Goal: Task Accomplishment & Management: Complete application form

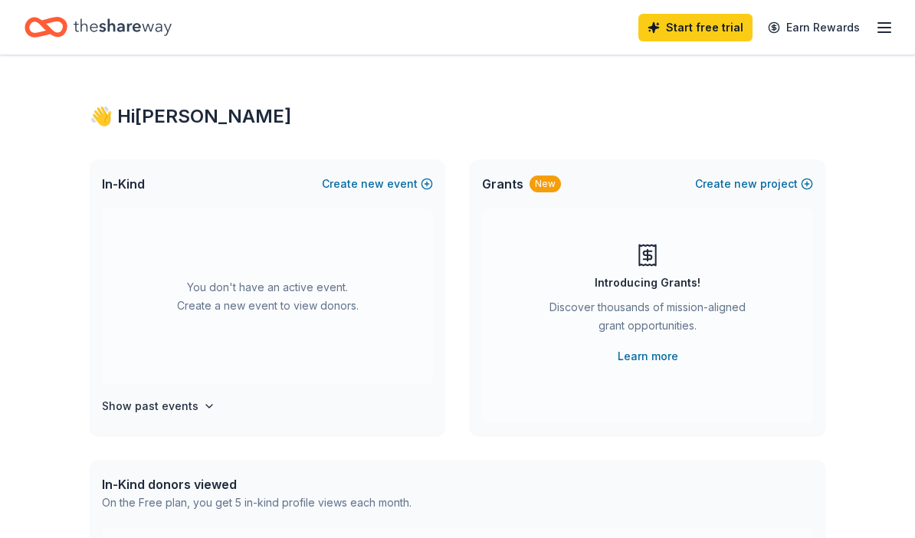
click at [885, 28] on line "button" at bounding box center [884, 28] width 12 height 0
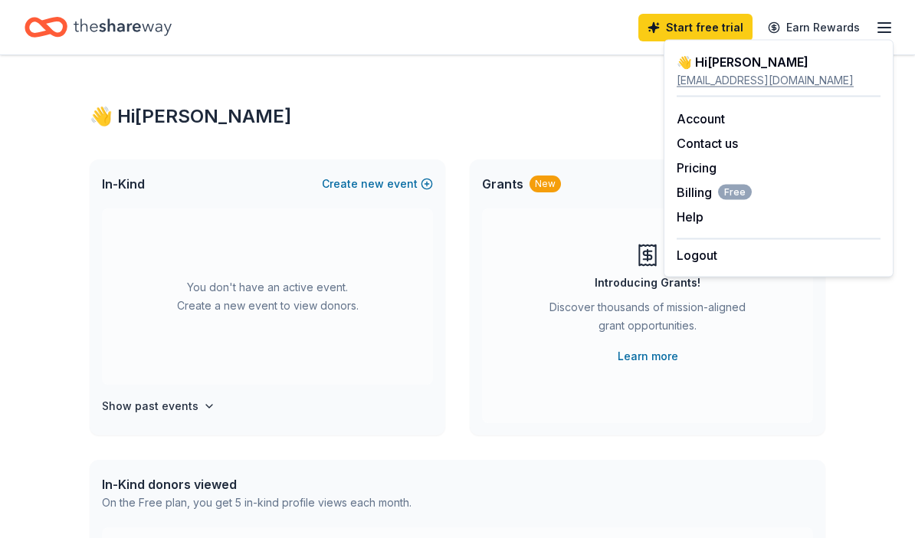
click at [513, 46] on div "Start free trial Earn Rewards" at bounding box center [457, 27] width 915 height 54
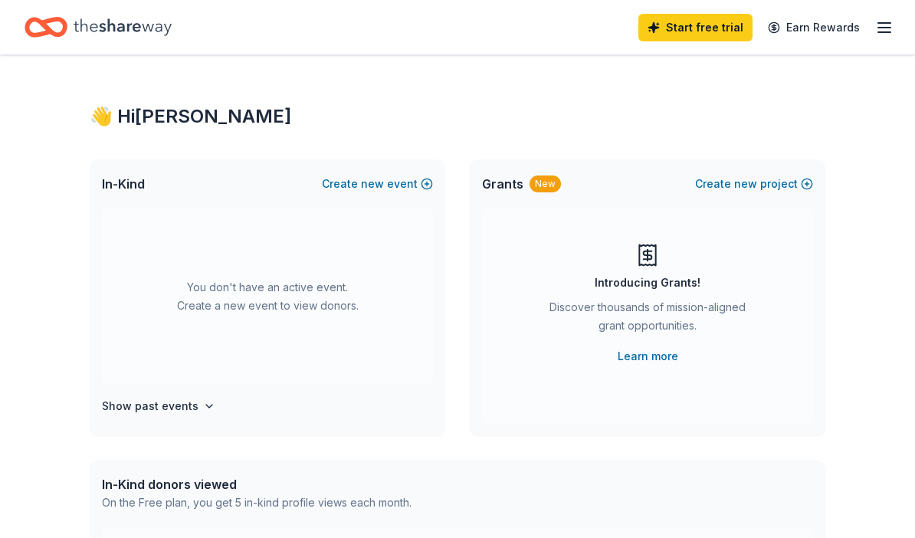
click at [145, 24] on icon "Home" at bounding box center [123, 26] width 98 height 31
click at [251, 288] on div "You don't have an active event. Create a new event to view donors." at bounding box center [267, 296] width 331 height 176
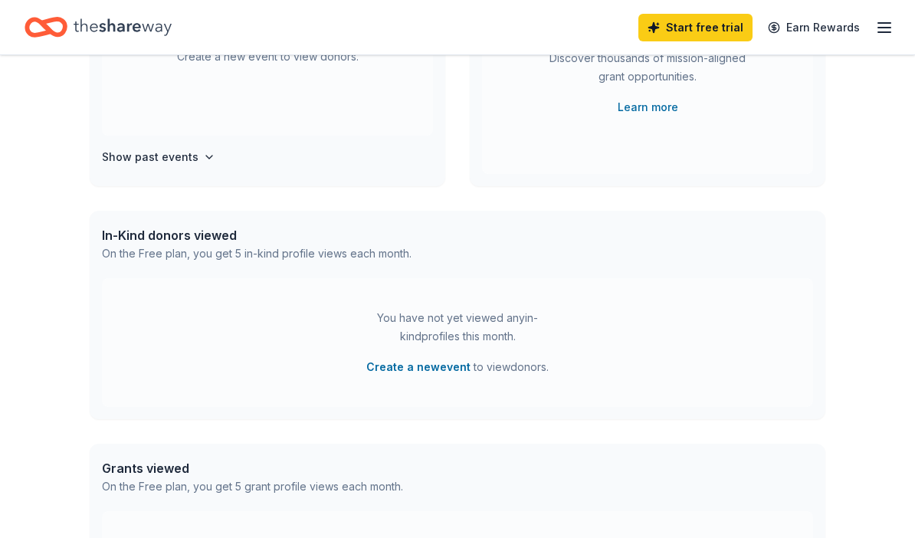
scroll to position [264, 0]
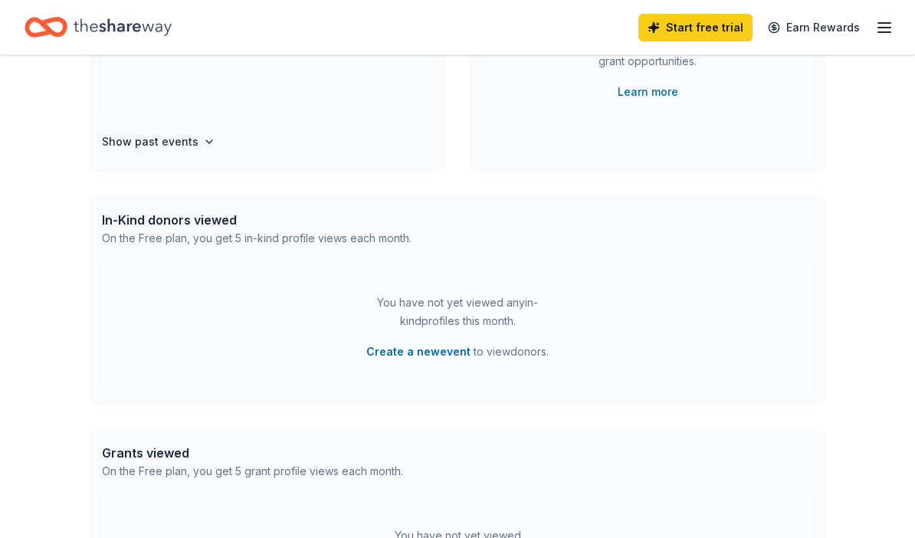
click at [223, 212] on div "In-Kind donors viewed" at bounding box center [257, 221] width 310 height 18
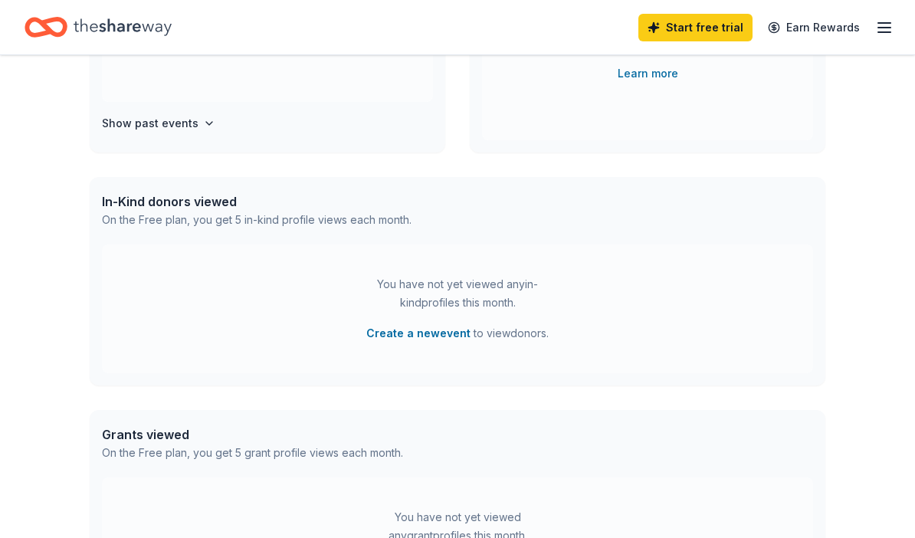
scroll to position [0, 0]
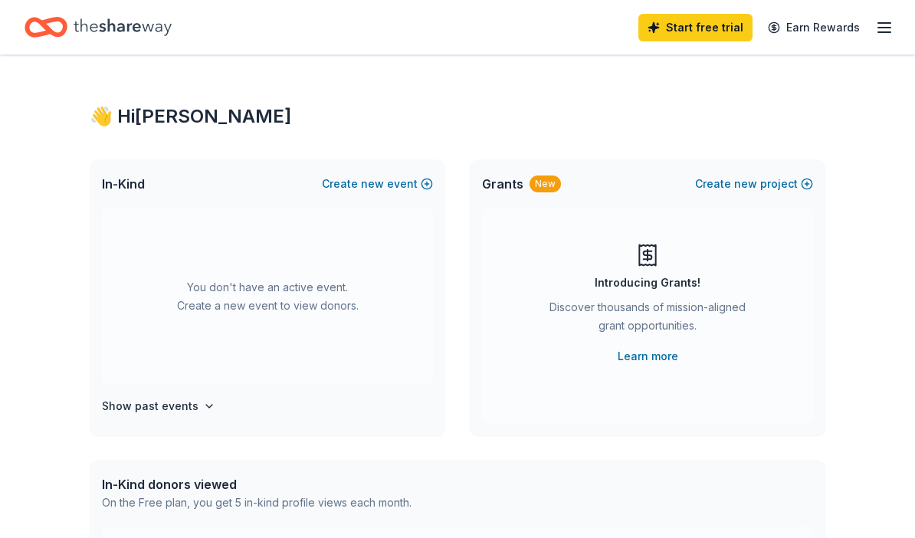
click at [883, 25] on icon "button" at bounding box center [884, 27] width 18 height 18
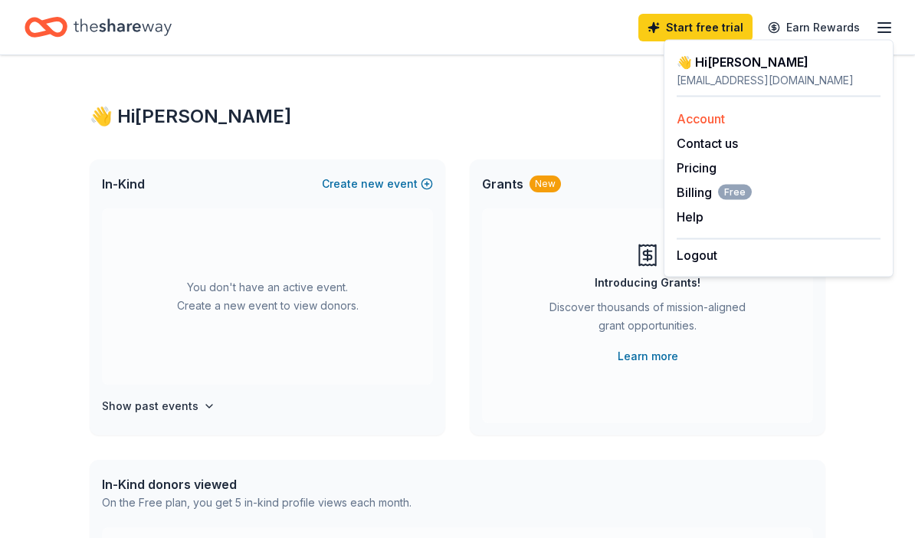
click at [716, 114] on link "Account" at bounding box center [701, 118] width 48 height 15
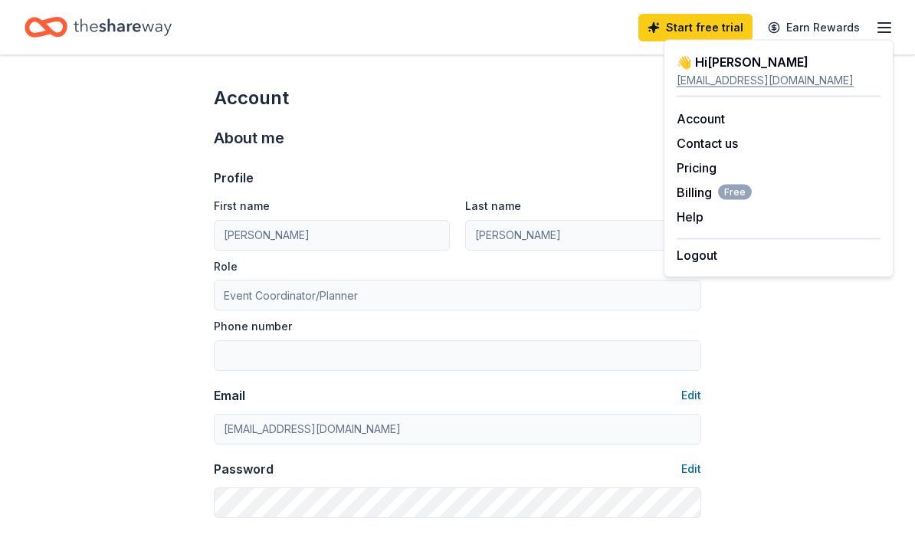
click at [584, 34] on div "Start free trial Earn Rewards" at bounding box center [458, 27] width 866 height 36
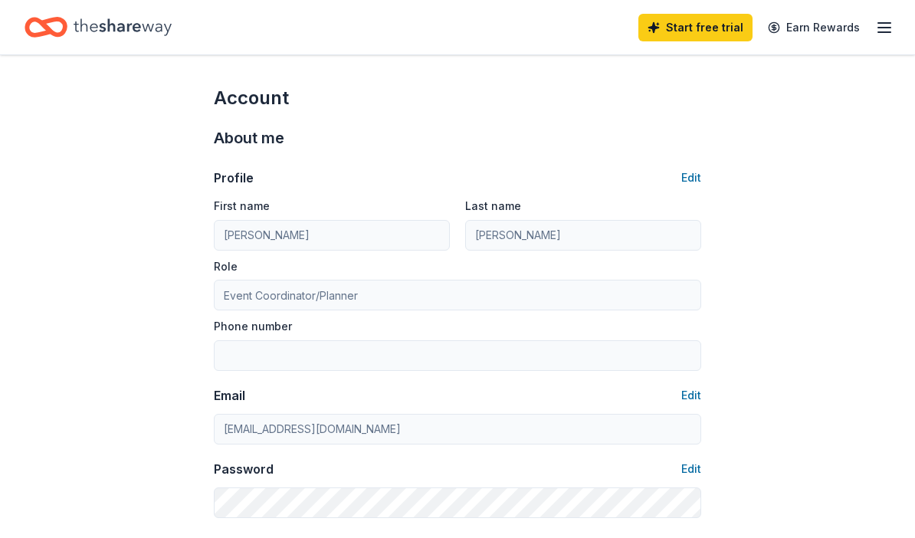
click at [149, 29] on icon "Home" at bounding box center [123, 26] width 98 height 31
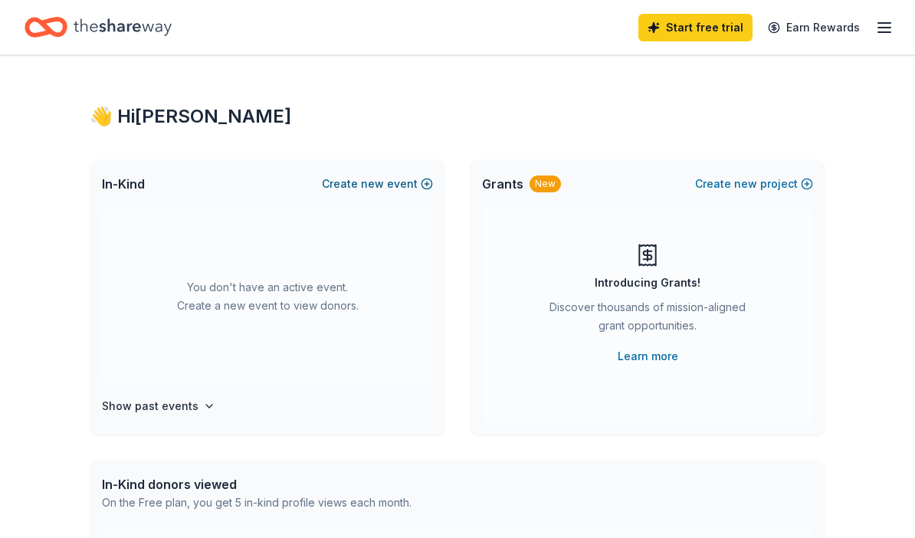
click at [415, 182] on button "Create new event" at bounding box center [377, 184] width 111 height 18
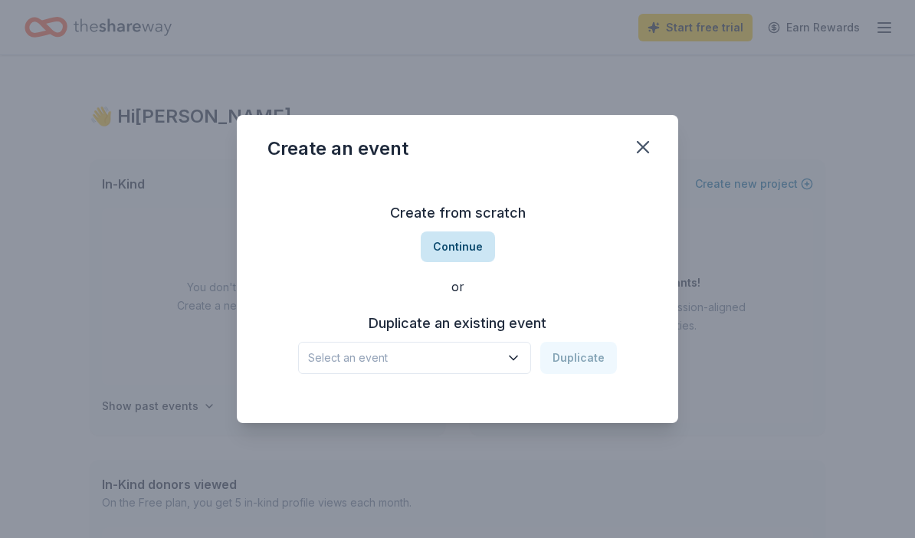
click at [455, 255] on button "Continue" at bounding box center [458, 246] width 74 height 31
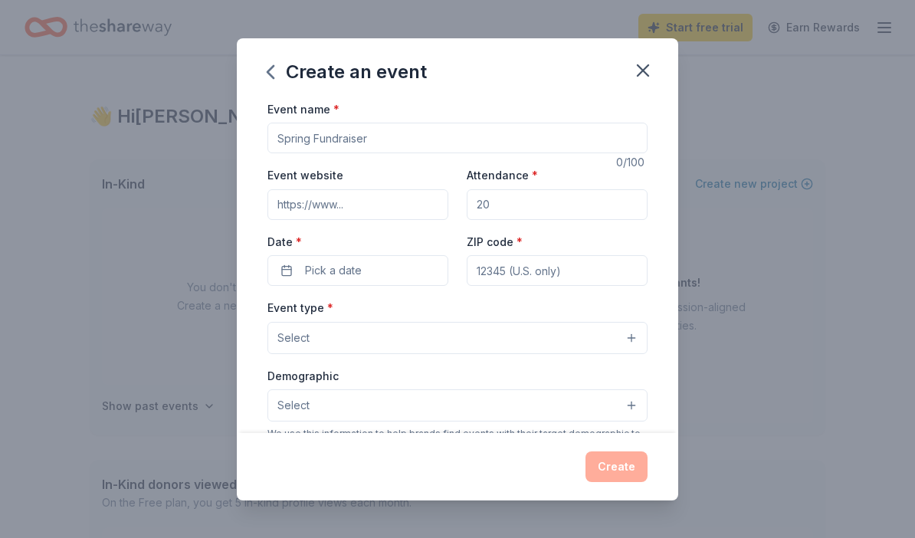
click at [432, 136] on input "Event name *" at bounding box center [457, 138] width 380 height 31
click at [521, 210] on input "Attendance *" at bounding box center [557, 204] width 181 height 31
type input "500"
click at [374, 265] on button "Pick a date" at bounding box center [357, 270] width 181 height 31
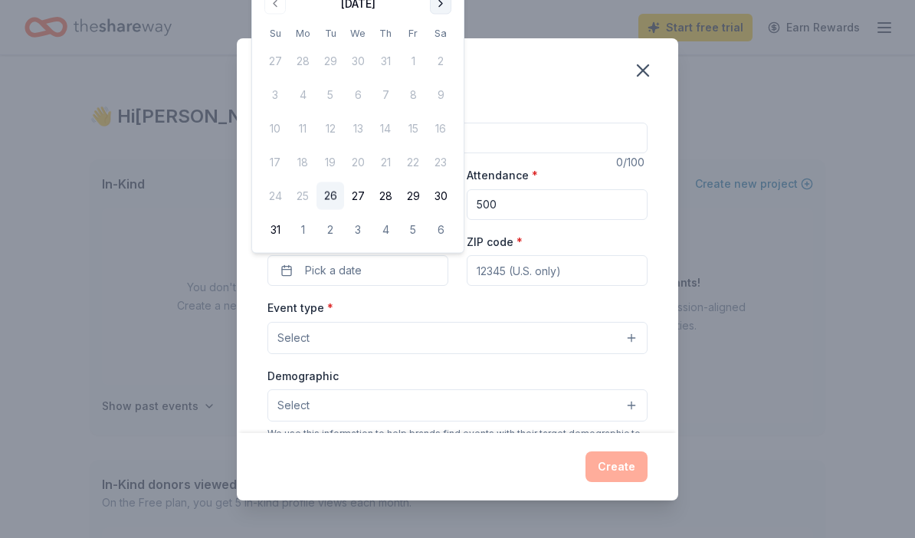
click at [439, 4] on button "Go to next month" at bounding box center [440, 3] width 21 height 21
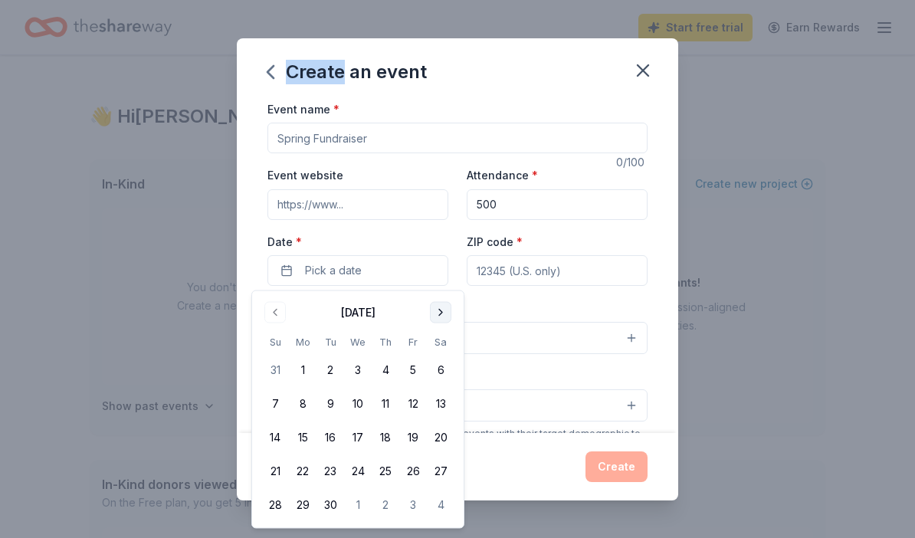
click at [439, 4] on div "Create an event Event name * 0 /100 Event website Attendance * 500 Date * Pick …" at bounding box center [457, 269] width 915 height 538
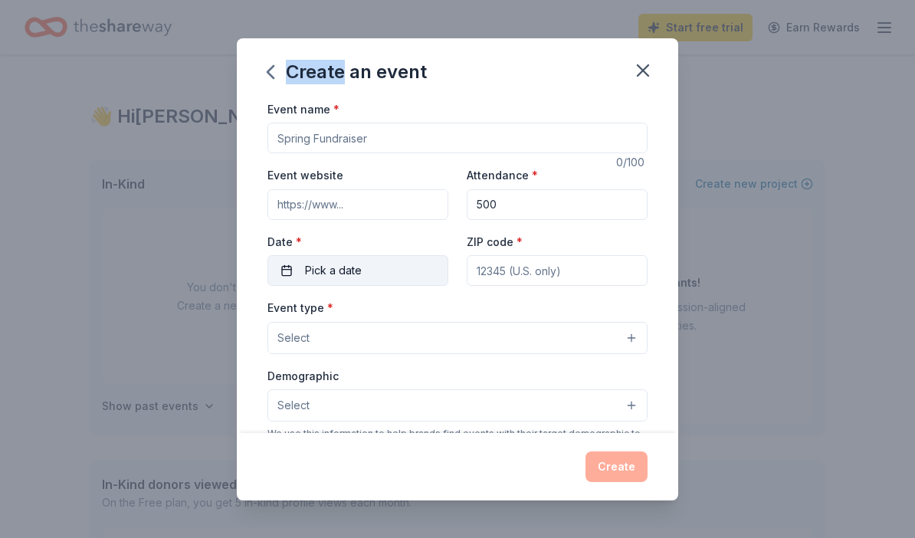
click at [376, 267] on button "Pick a date" at bounding box center [357, 270] width 181 height 31
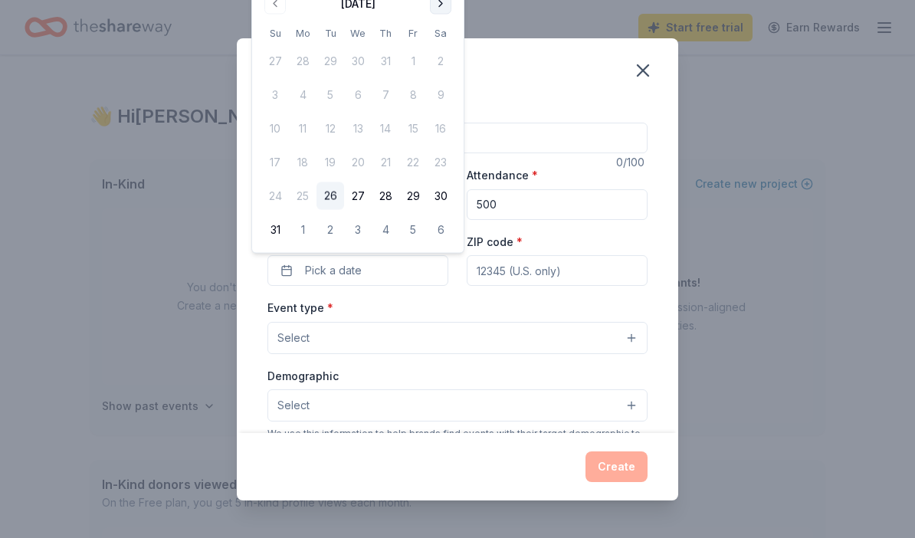
click at [450, 2] on button "Go to next month" at bounding box center [440, 3] width 21 height 21
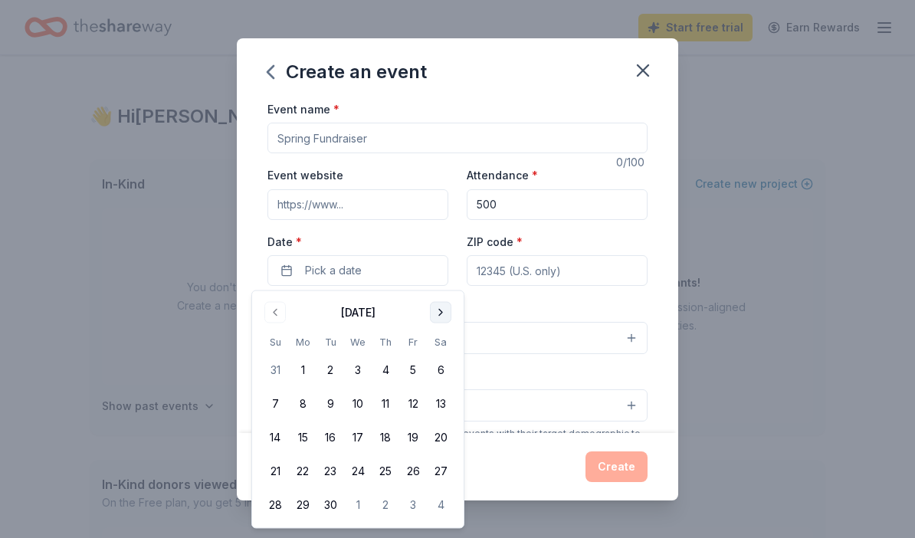
click at [445, 312] on button "Go to next month" at bounding box center [440, 312] width 21 height 21
click at [446, 310] on button "Go to next month" at bounding box center [440, 312] width 21 height 21
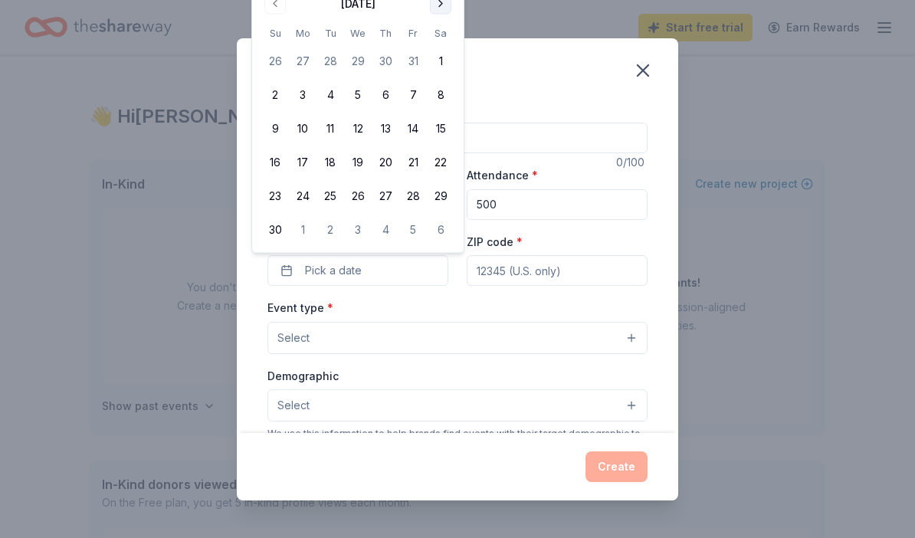
click at [446, 309] on div "Event type * Select" at bounding box center [457, 326] width 380 height 56
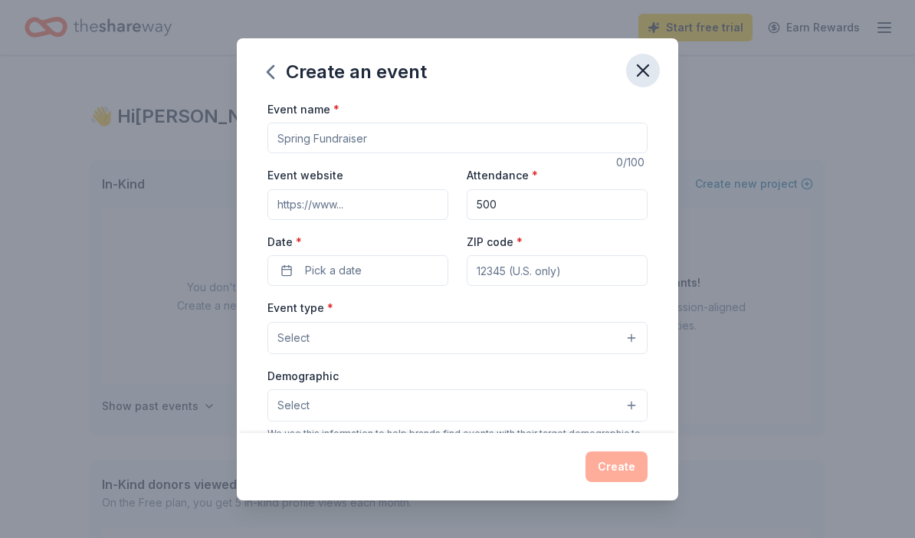
click at [655, 68] on button "button" at bounding box center [643, 71] width 34 height 34
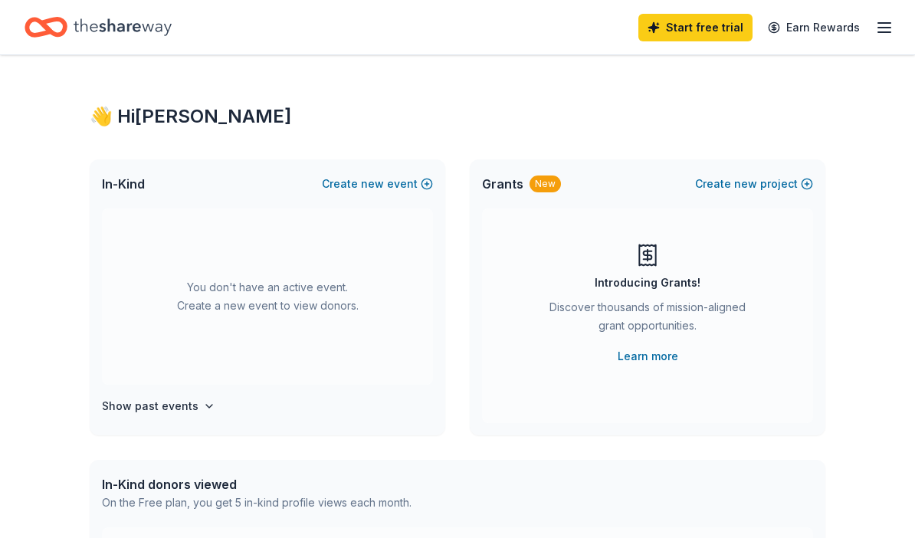
click at [152, 34] on icon "Home" at bounding box center [123, 26] width 98 height 31
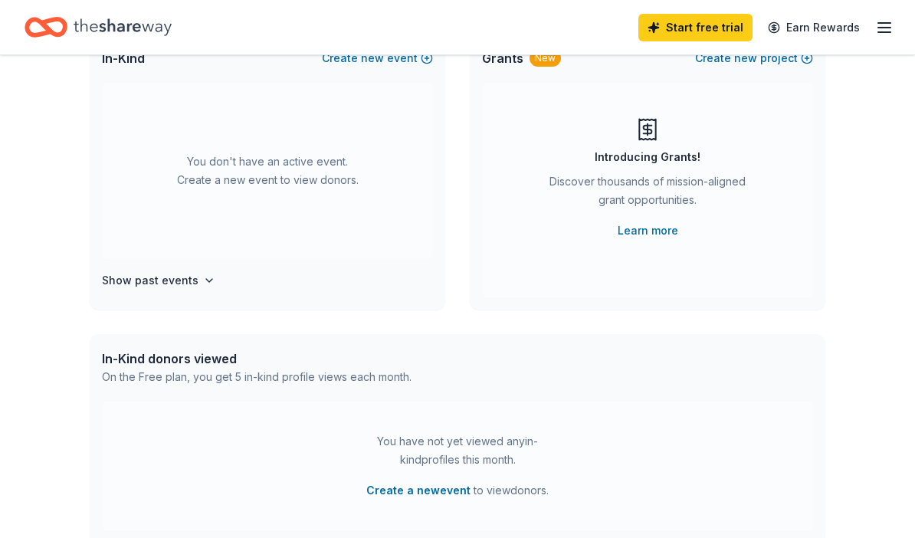
scroll to position [146, 0]
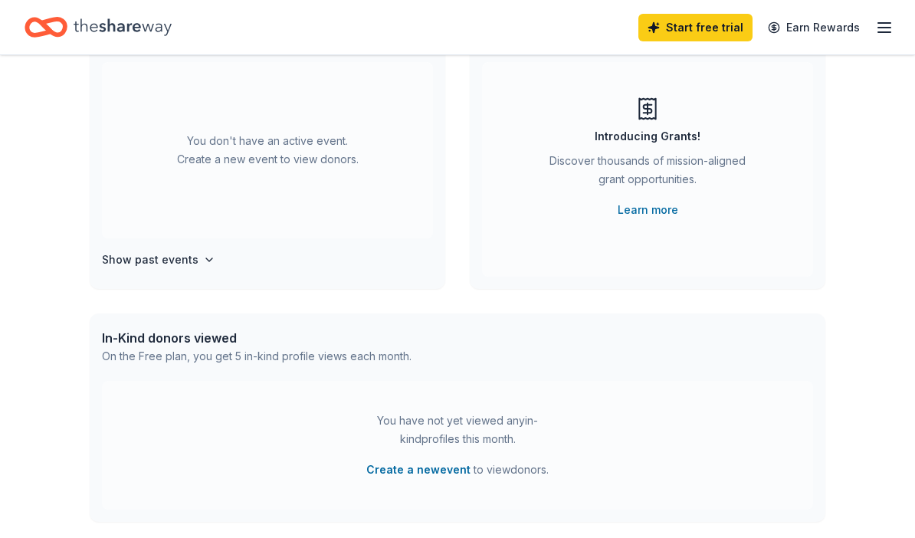
click at [231, 334] on div "In-Kind donors viewed" at bounding box center [257, 339] width 310 height 18
click at [714, 21] on link "Start free trial" at bounding box center [695, 28] width 114 height 28
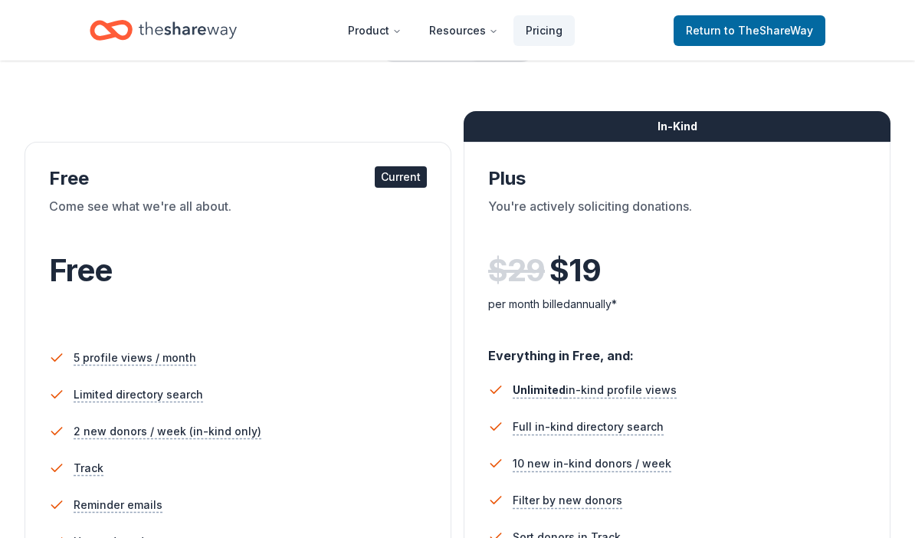
scroll to position [187, 0]
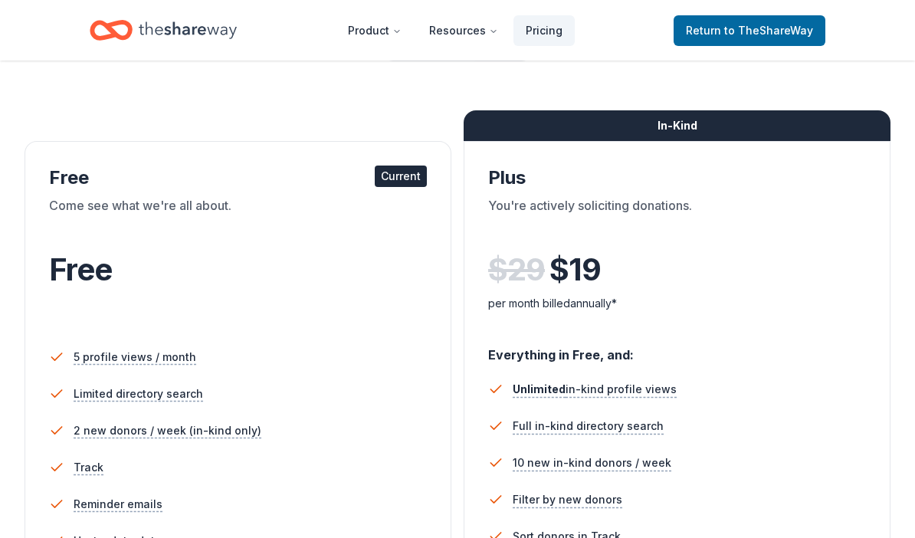
click at [340, 386] on li "Limited directory search" at bounding box center [238, 394] width 378 height 37
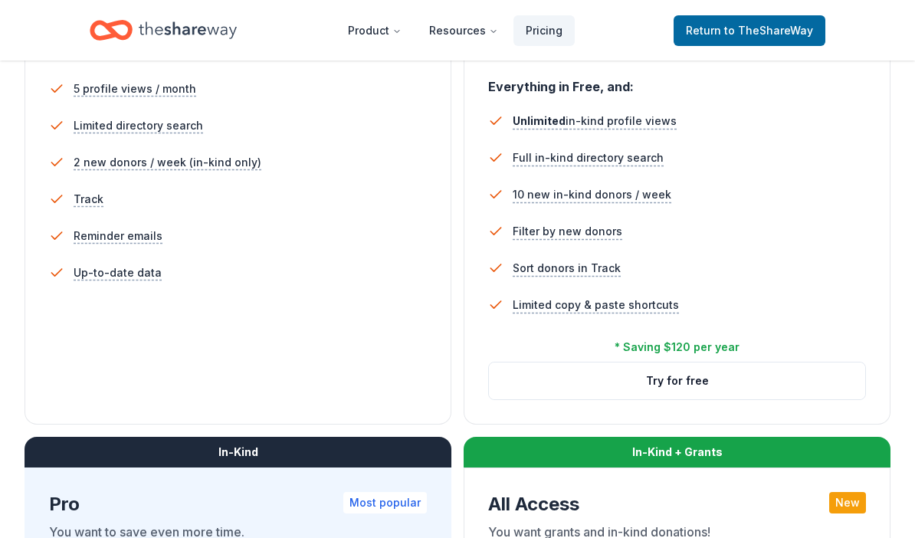
click at [366, 287] on li "Up-to-date data" at bounding box center [238, 272] width 378 height 37
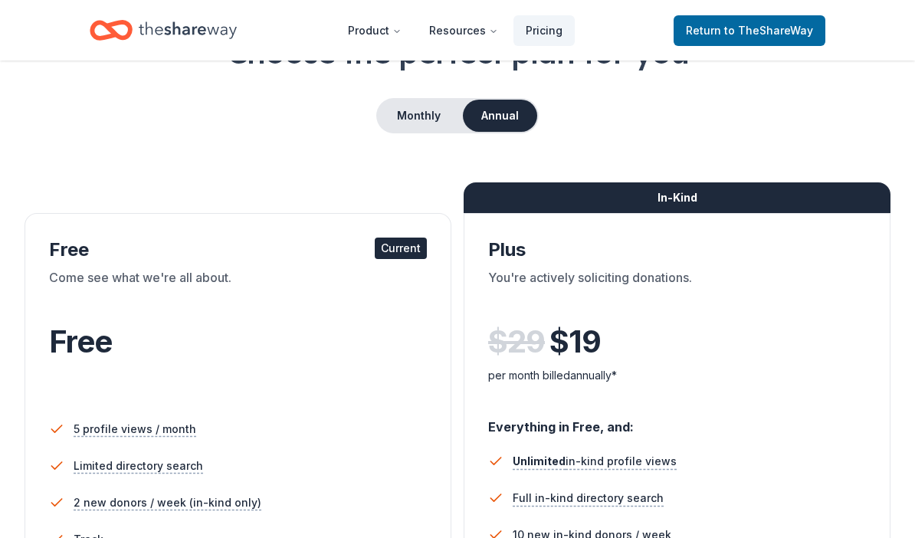
scroll to position [0, 0]
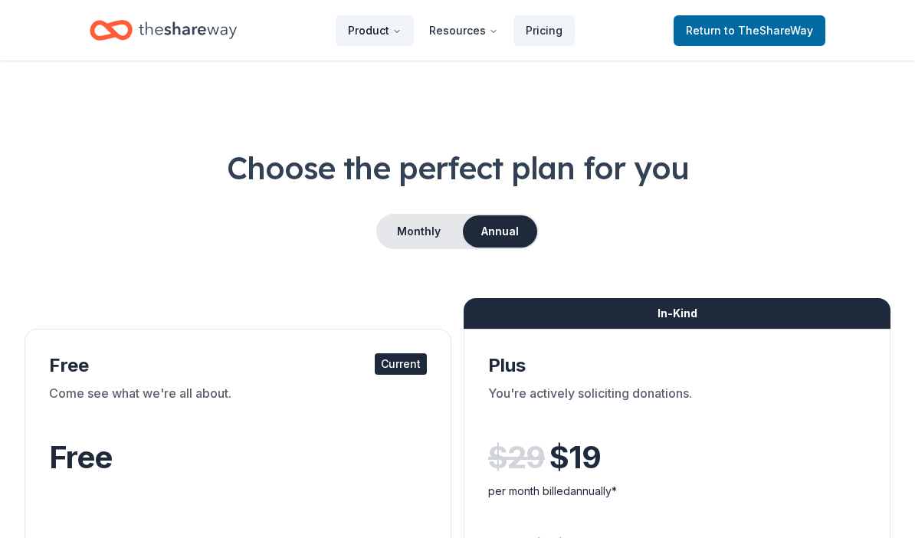
click at [388, 33] on button "Product" at bounding box center [375, 30] width 78 height 31
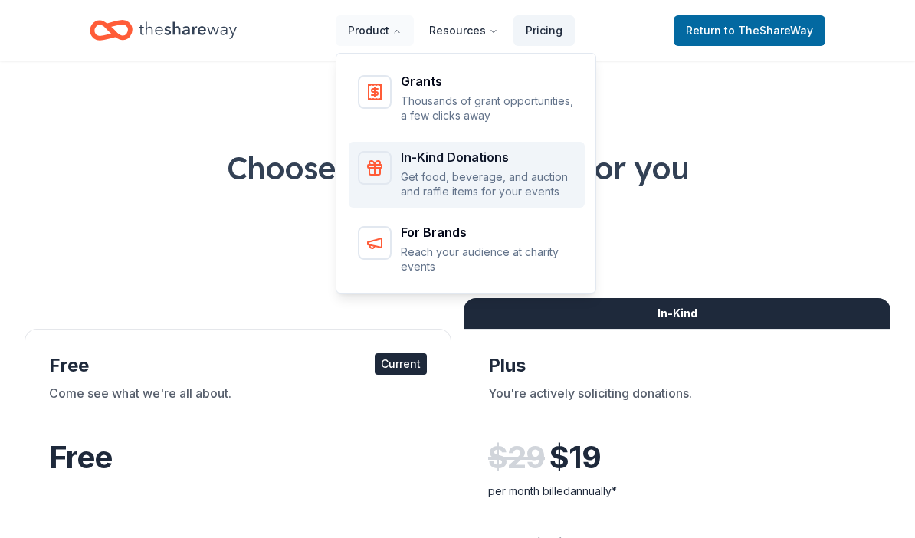
click at [524, 159] on div "In-Kind Donations" at bounding box center [488, 157] width 175 height 12
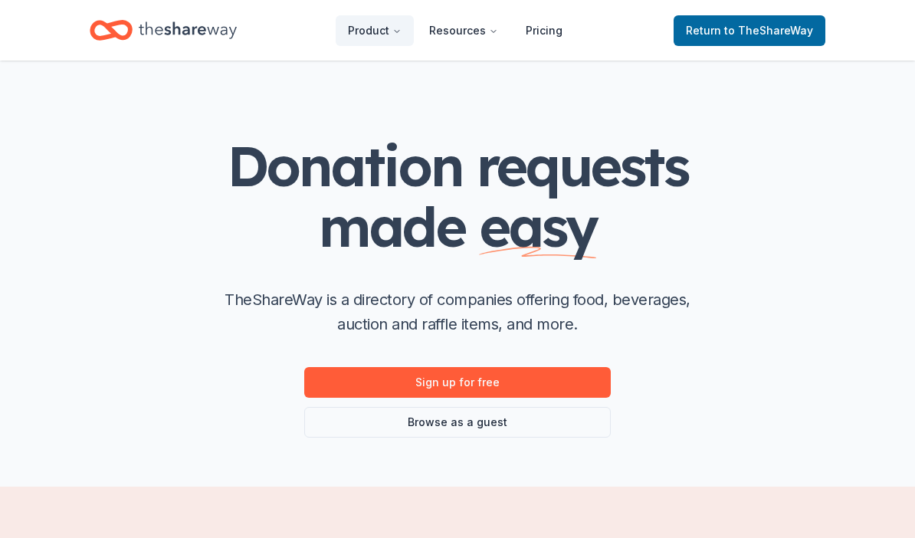
scroll to position [24, 0]
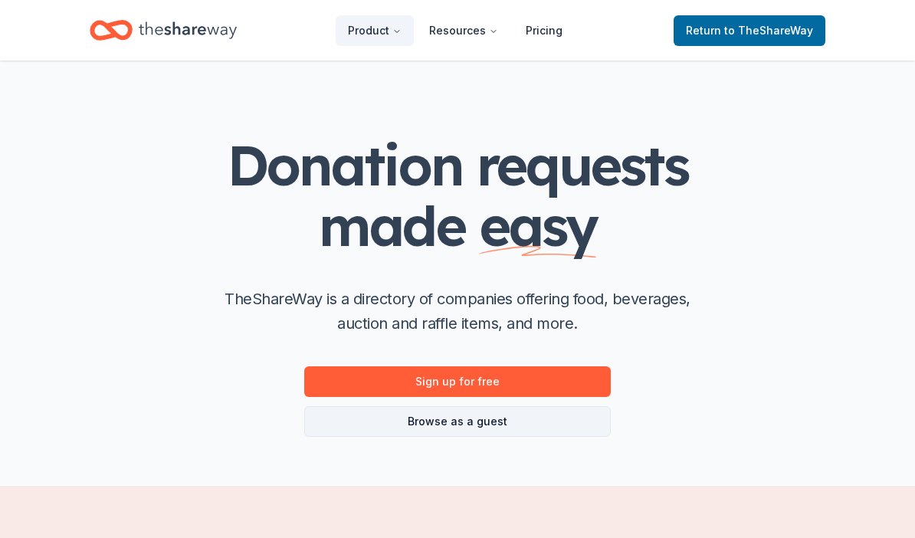
click at [496, 415] on link "Browse as a guest" at bounding box center [457, 421] width 307 height 31
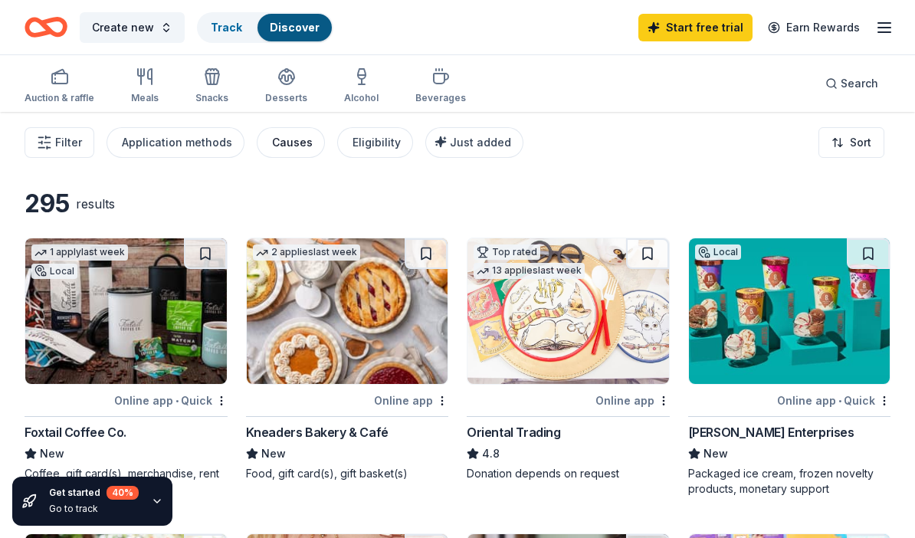
click at [300, 143] on div "Causes" at bounding box center [292, 142] width 41 height 18
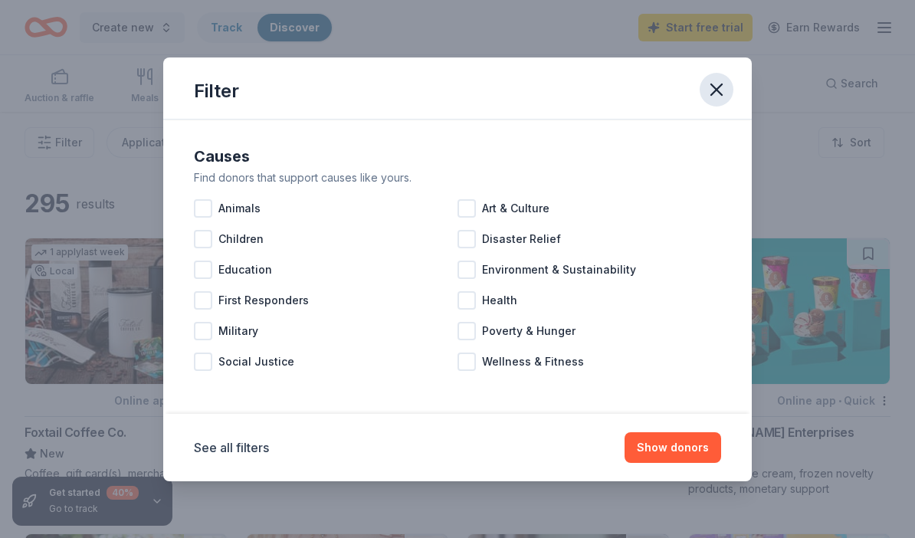
click at [724, 85] on icon "button" at bounding box center [716, 89] width 21 height 21
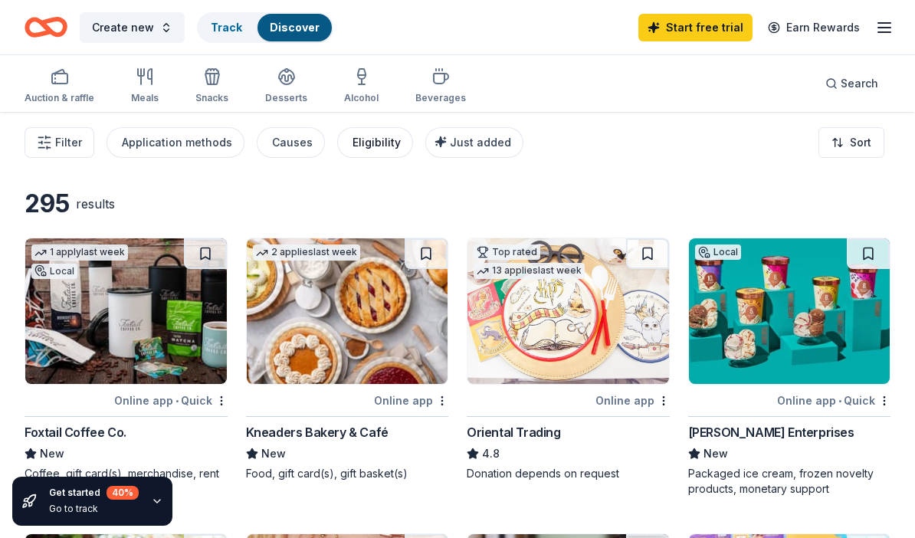
click at [355, 154] on button "Eligibility" at bounding box center [375, 142] width 76 height 31
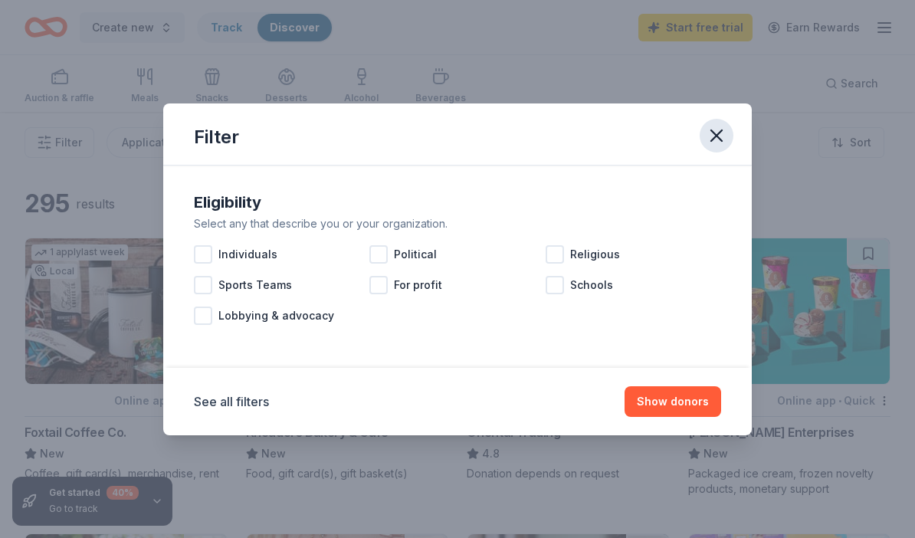
click at [721, 136] on icon "button" at bounding box center [716, 135] width 21 height 21
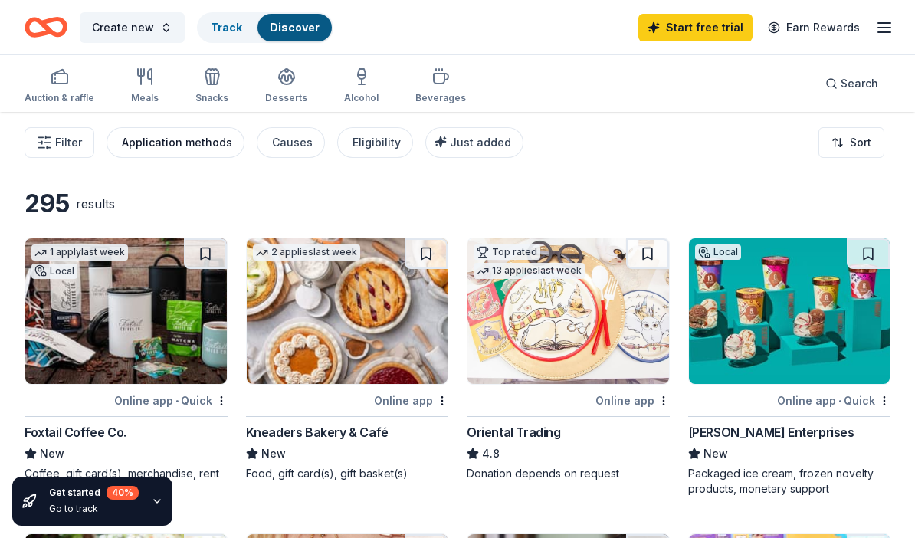
click at [159, 143] on div "Application methods" at bounding box center [177, 142] width 110 height 18
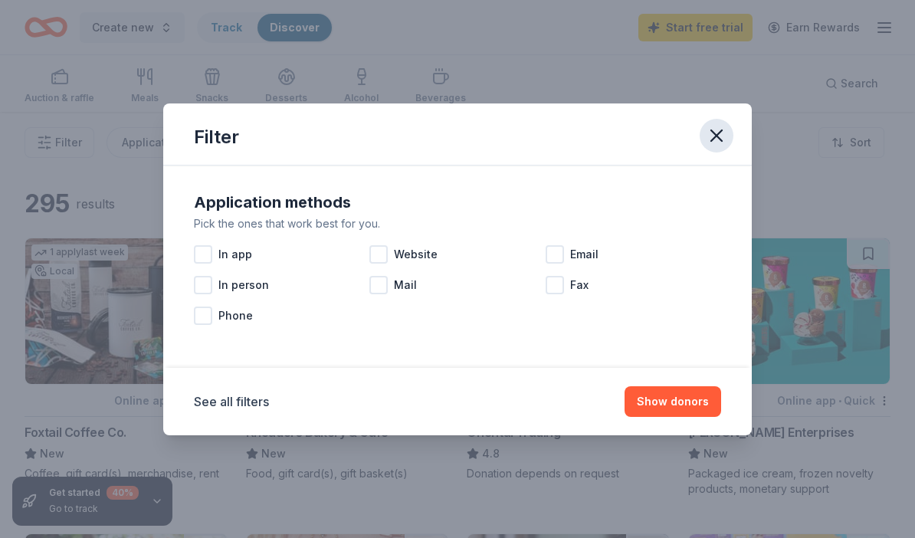
click at [720, 139] on icon "button" at bounding box center [716, 135] width 11 height 11
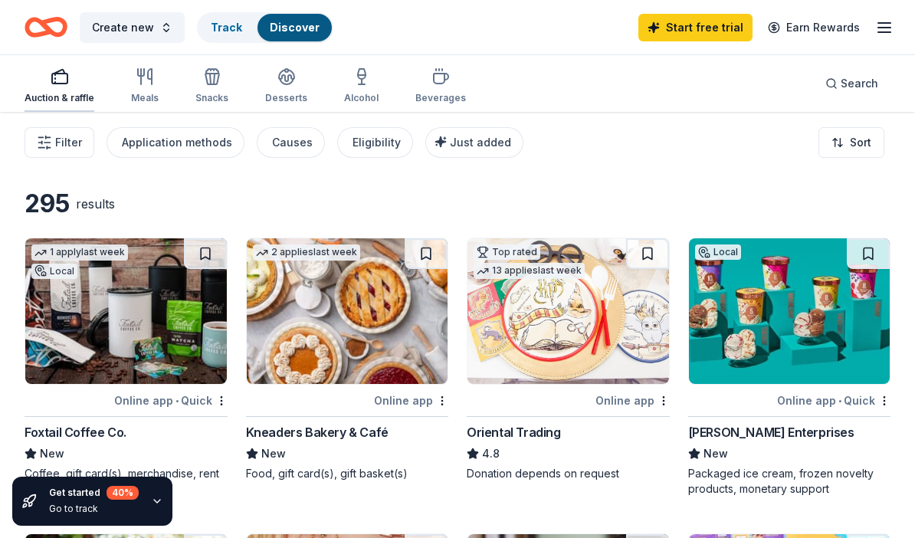
click at [55, 98] on div "Auction & raffle" at bounding box center [60, 98] width 70 height 12
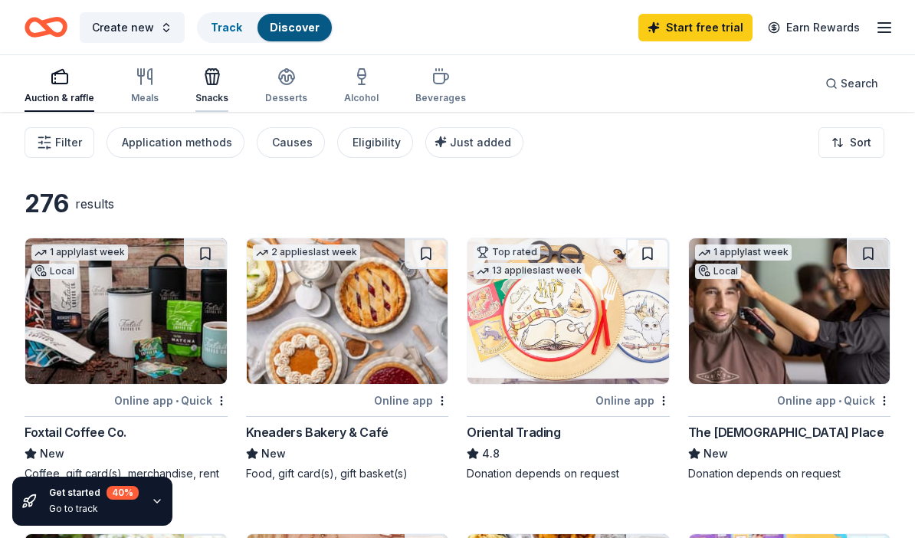
click at [209, 86] on div "Snacks" at bounding box center [211, 85] width 33 height 37
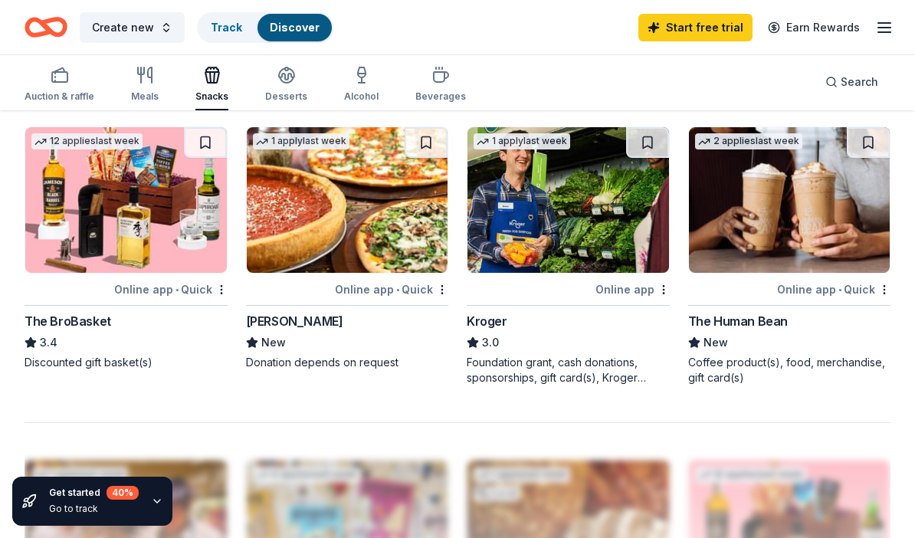
scroll to position [1344, 0]
